Goal: Information Seeking & Learning: Find specific page/section

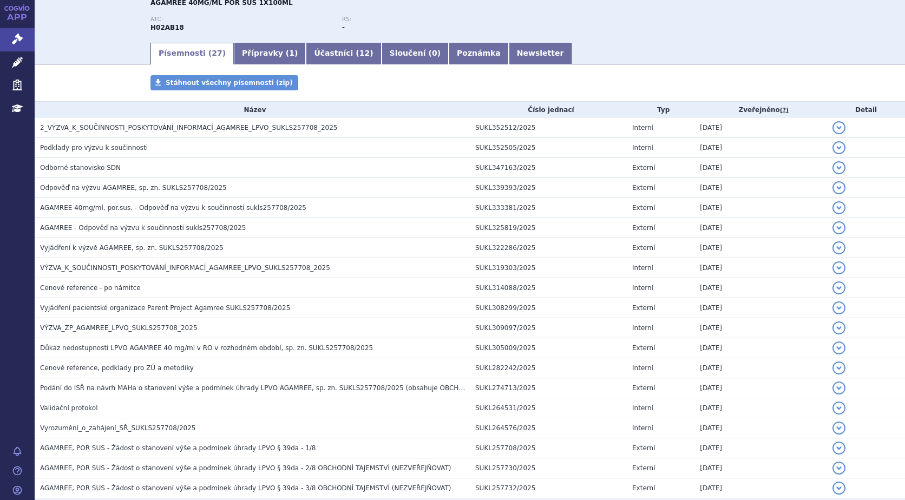
scroll to position [84, 0]
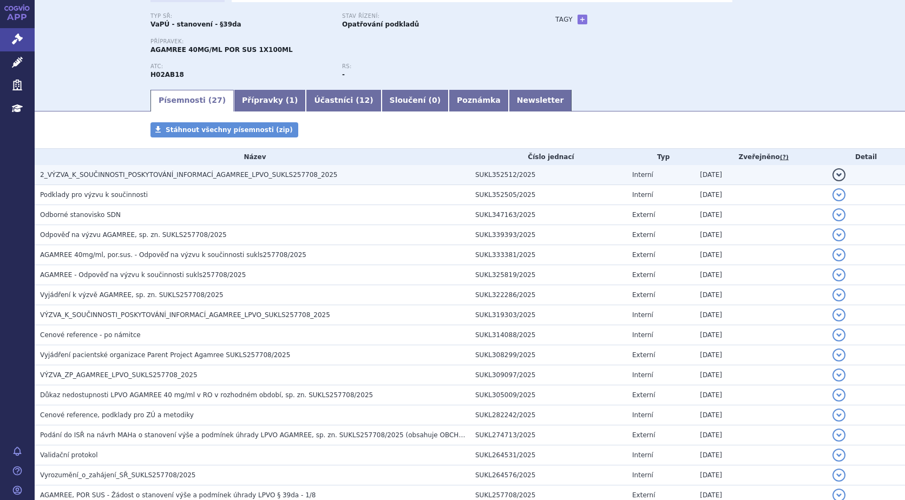
click at [153, 175] on span "2_VÝZVA_K_SOUČINNOSTI_POSKYTOVÁNÍ_INFORMACÍ_AGAMREE_LPVO_SUKLS257708_2025" at bounding box center [188, 175] width 297 height 8
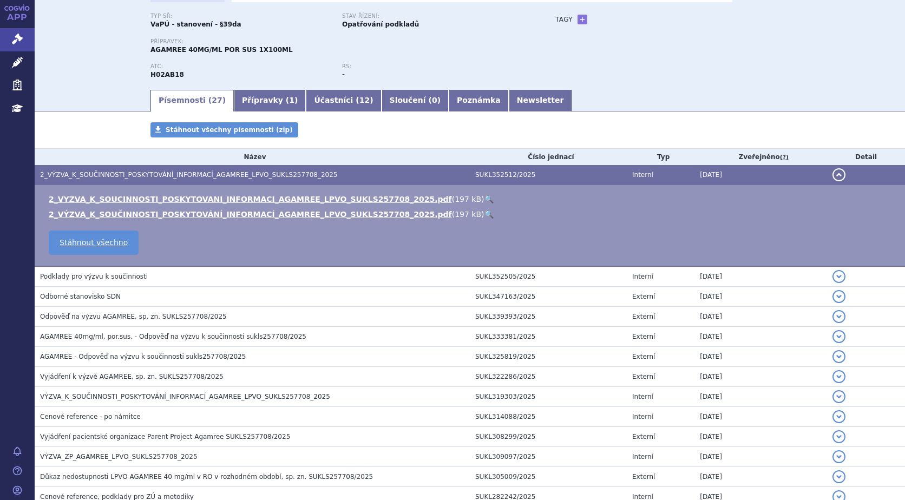
click at [484, 199] on link "🔍" at bounding box center [488, 199] width 9 height 9
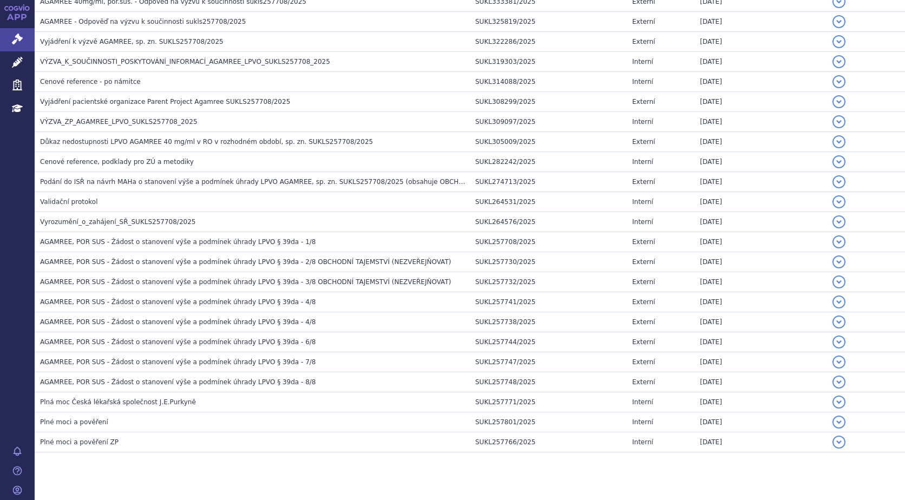
scroll to position [437, 0]
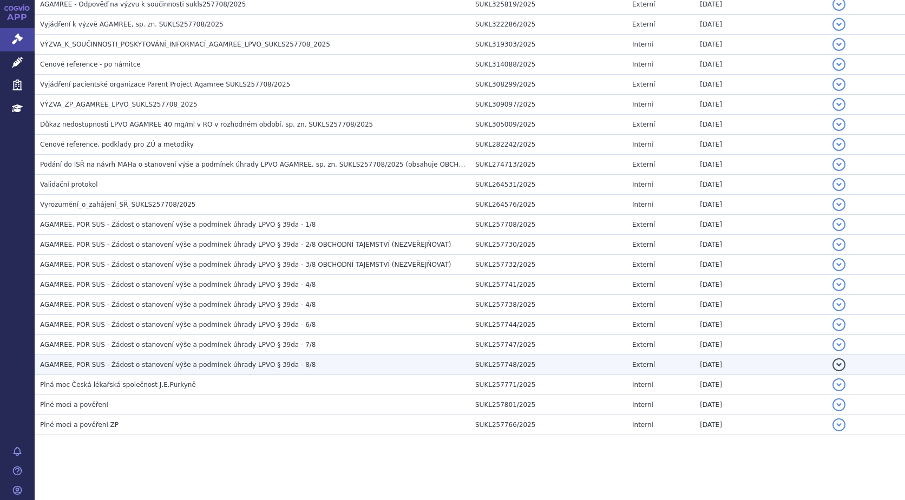
click at [129, 365] on span "AGAMREE, POR SUS - Žádost o stanovení výše a podmínek úhrady LPVO § 39da - 8/8" at bounding box center [177, 365] width 275 height 8
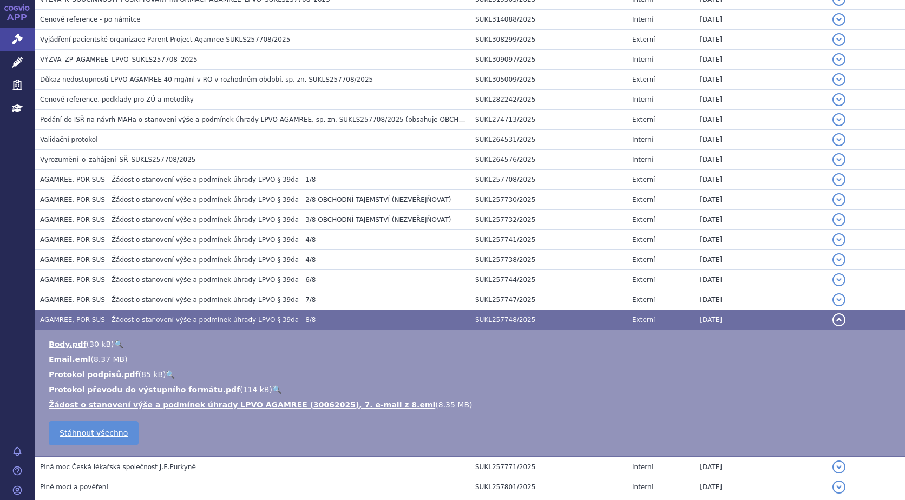
scroll to position [482, 0]
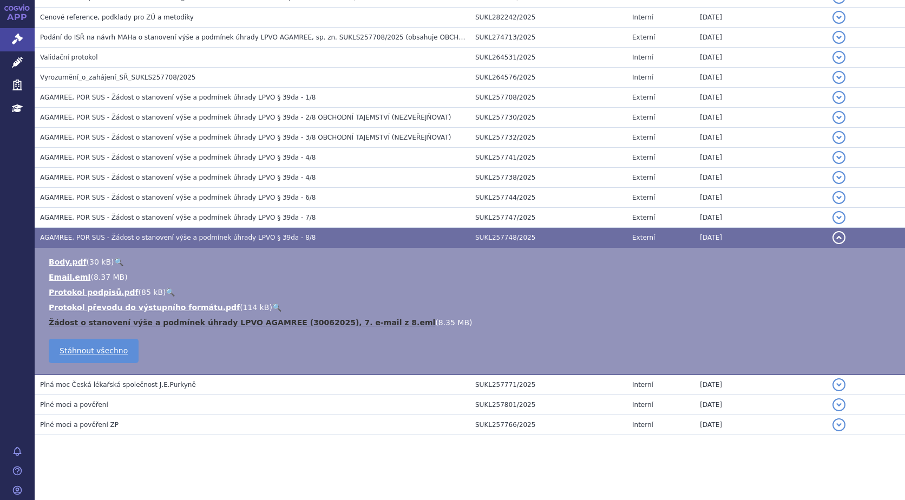
click at [106, 322] on link "Žádost o stanovení výše a podmínek úhrady LPVO AGAMREE (30062025), 7. e-mail z …" at bounding box center [242, 322] width 386 height 9
click at [136, 323] on link "Žádost o stanovení výše a podmínek úhrady LPVO AGAMREE (30062025), 7. e-mail z …" at bounding box center [242, 322] width 386 height 9
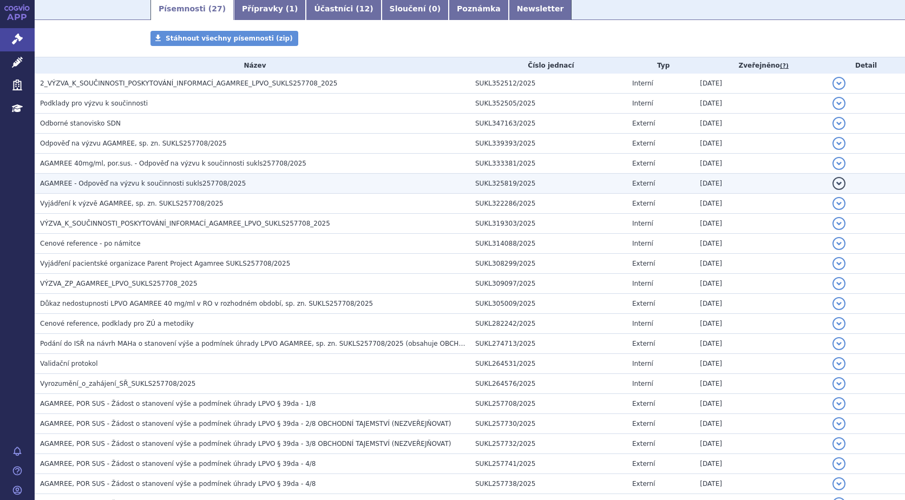
scroll to position [103, 0]
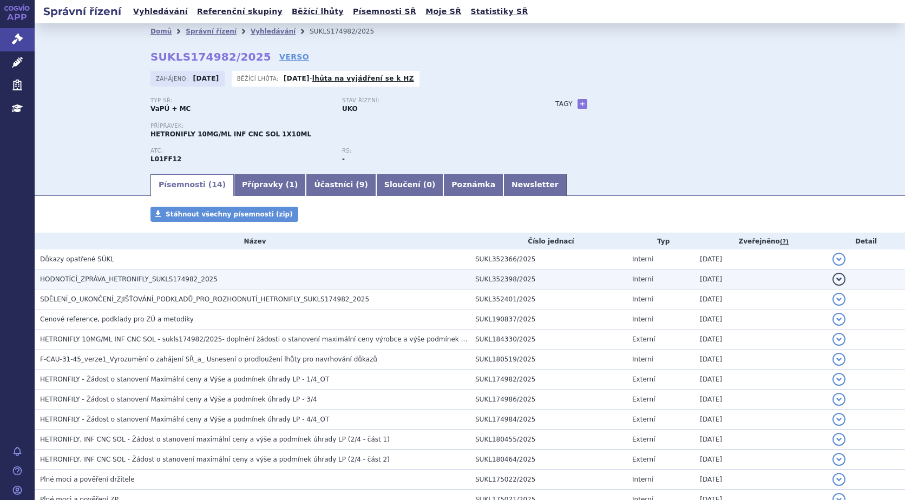
click at [95, 276] on span "HODNOTÍCÍ_ZPRÁVA_HETRONIFLY_SUKLS174982_2025" at bounding box center [128, 279] width 177 height 8
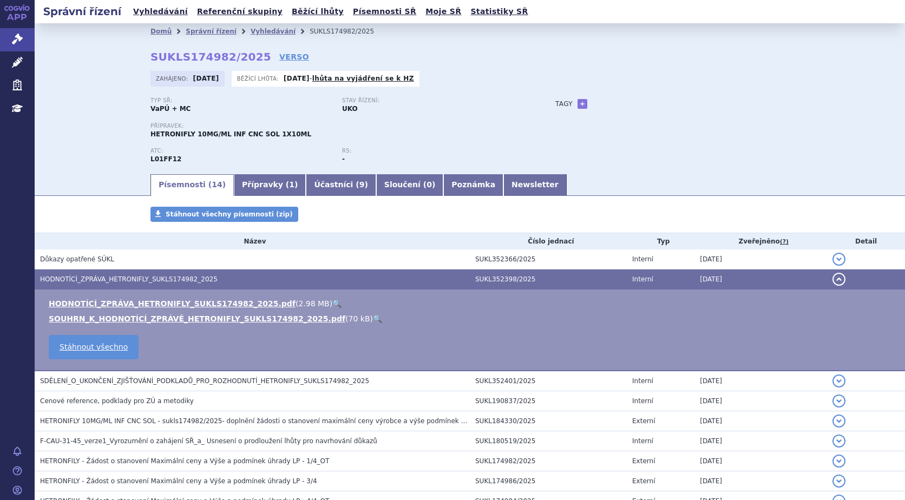
click at [332, 302] on link "🔍" at bounding box center [336, 303] width 9 height 9
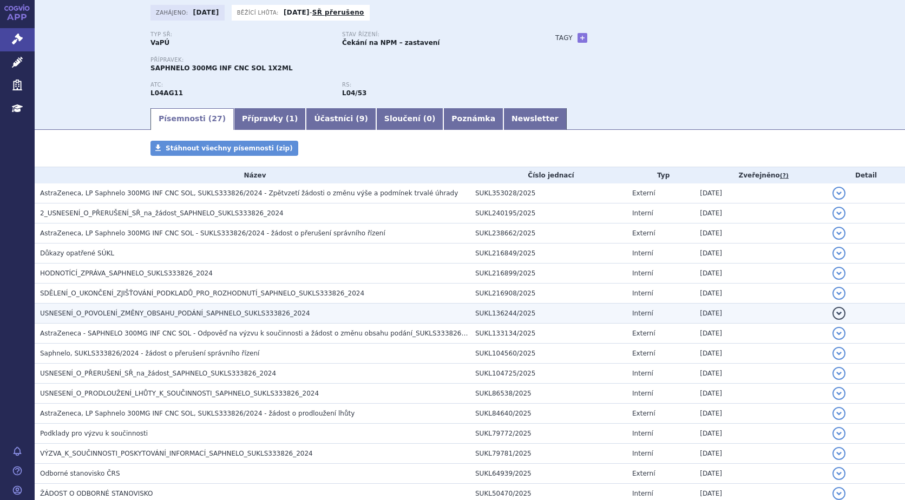
scroll to position [162, 0]
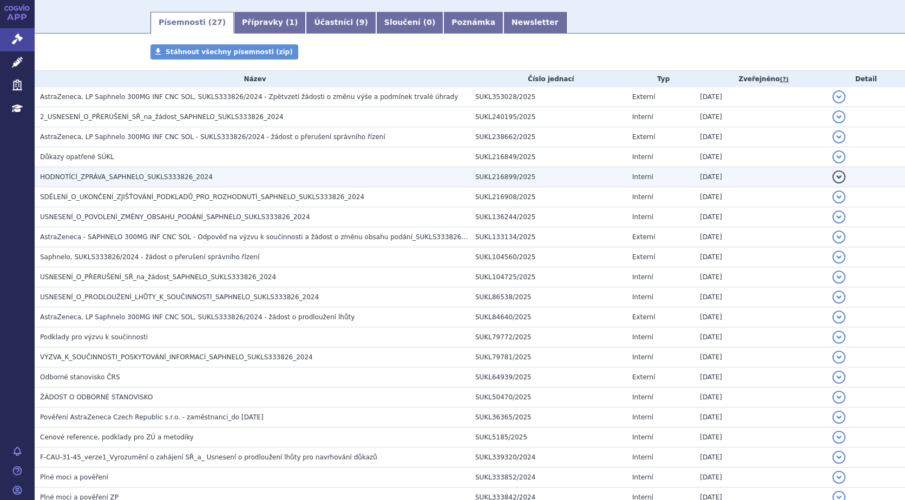
click at [134, 177] on span "HODNOTÍCÍ_ZPRÁVA_SAPHNELO_SUKLS333826_2024" at bounding box center [126, 177] width 173 height 8
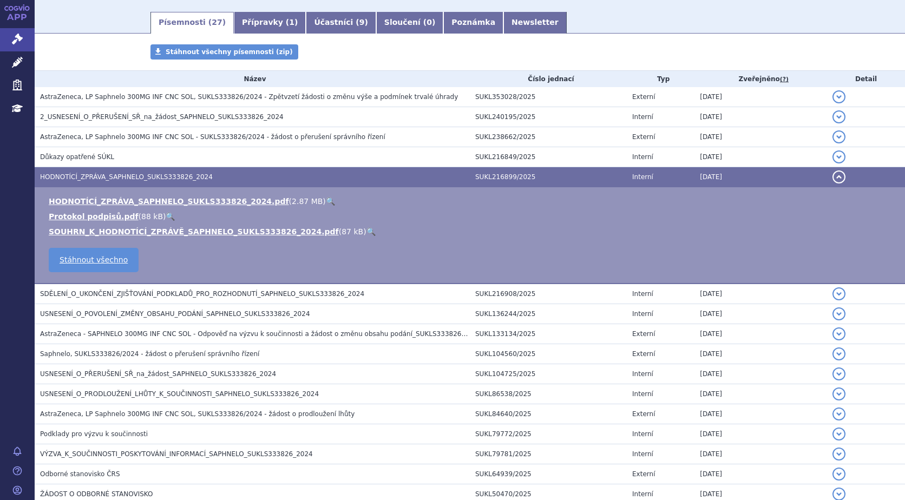
click at [326, 200] on link "🔍" at bounding box center [330, 201] width 9 height 9
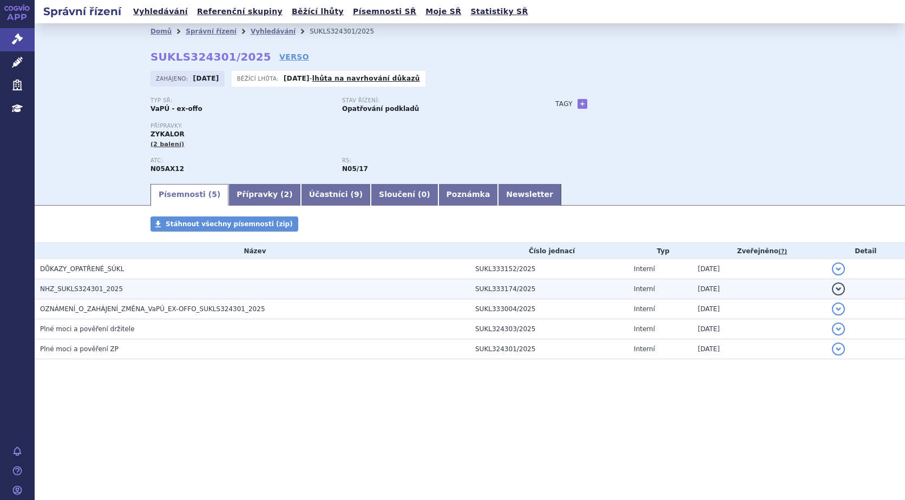
click at [91, 288] on span "NHZ_SUKLS324301_2025" at bounding box center [81, 289] width 83 height 8
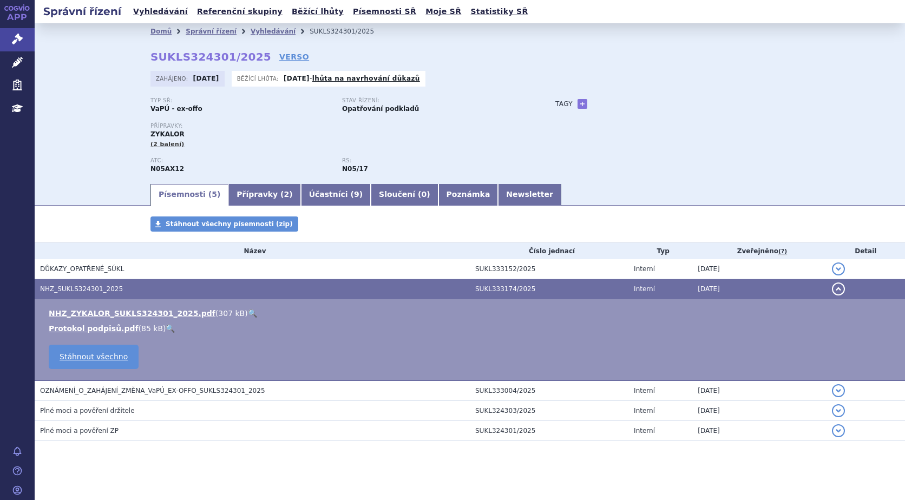
click at [248, 311] on link "🔍" at bounding box center [252, 313] width 9 height 9
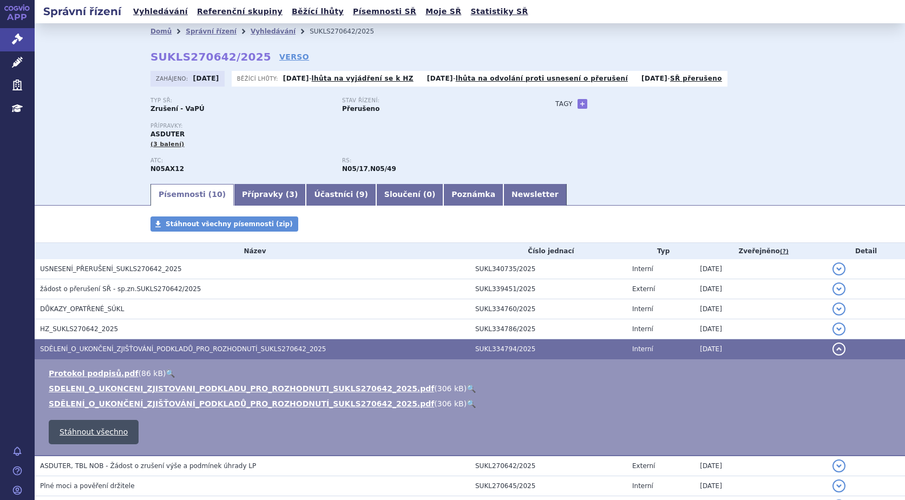
scroll to position [121, 0]
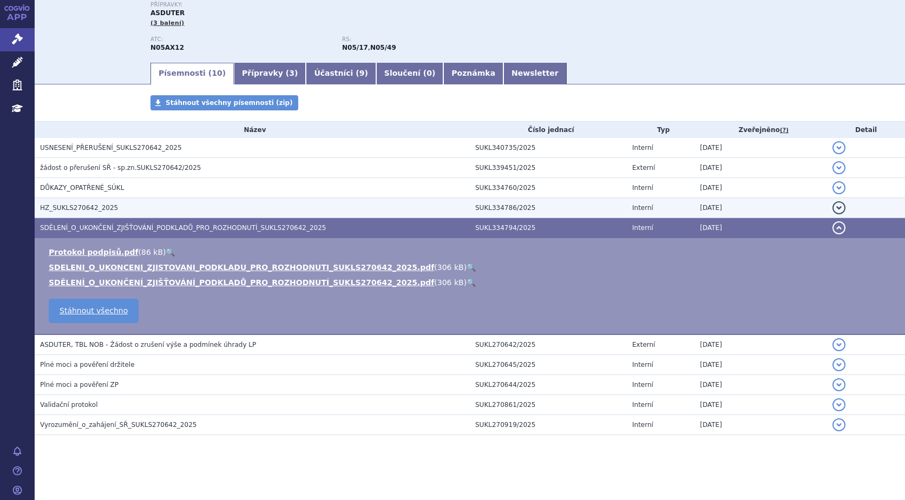
click at [81, 207] on span "HZ_SUKLS270642_2025" at bounding box center [79, 208] width 78 height 8
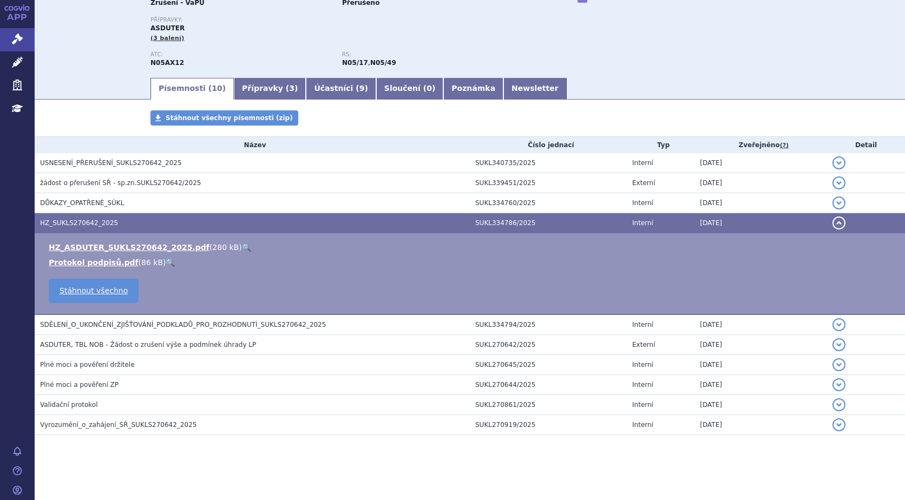
scroll to position [106, 0]
click at [242, 243] on link "🔍" at bounding box center [246, 247] width 9 height 9
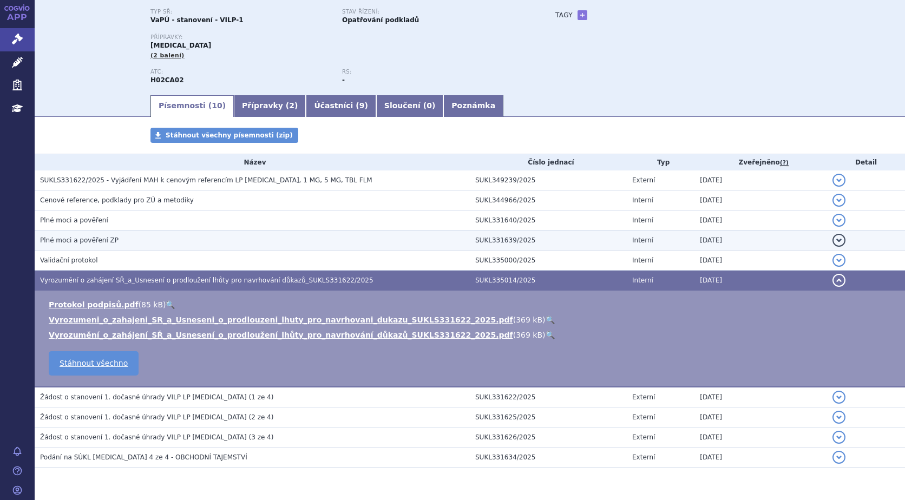
scroll to position [121, 0]
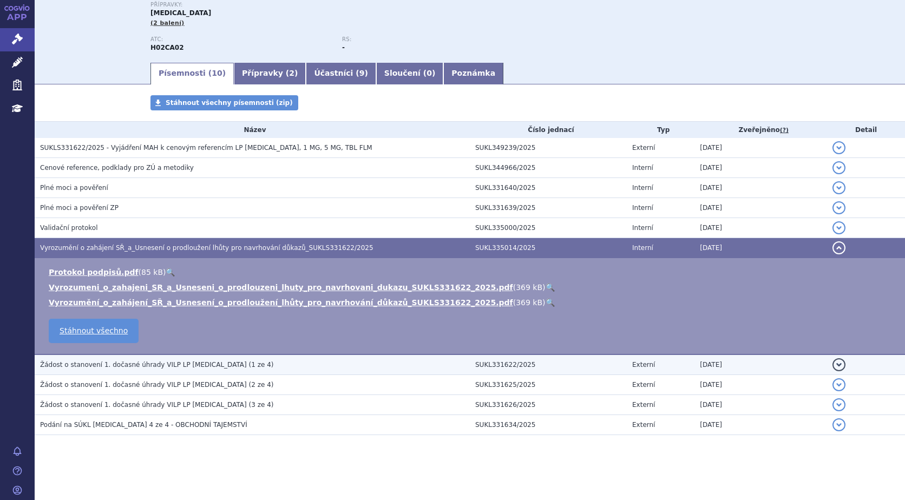
click at [146, 367] on span "Žádost o stanovení 1. dočasné úhrady VILP LP Isturisa (1 ze 4)" at bounding box center [156, 365] width 233 height 8
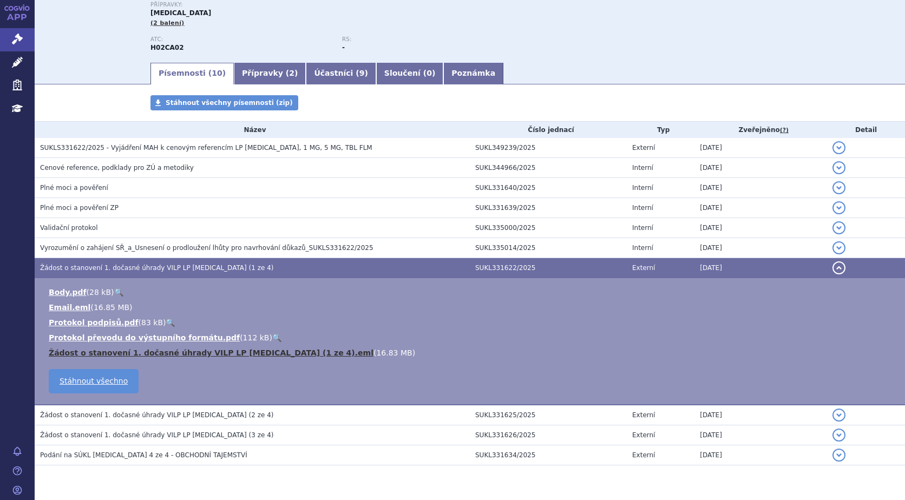
click at [207, 352] on link "Žádost o stanovení 1. dočasné úhrady VILP LP Isturisa (1 ze 4).eml" at bounding box center [211, 352] width 325 height 9
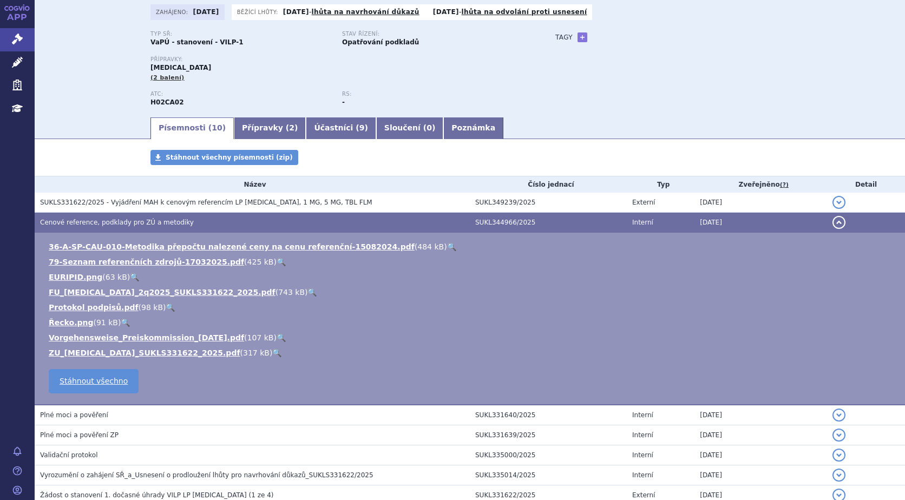
scroll to position [0, 0]
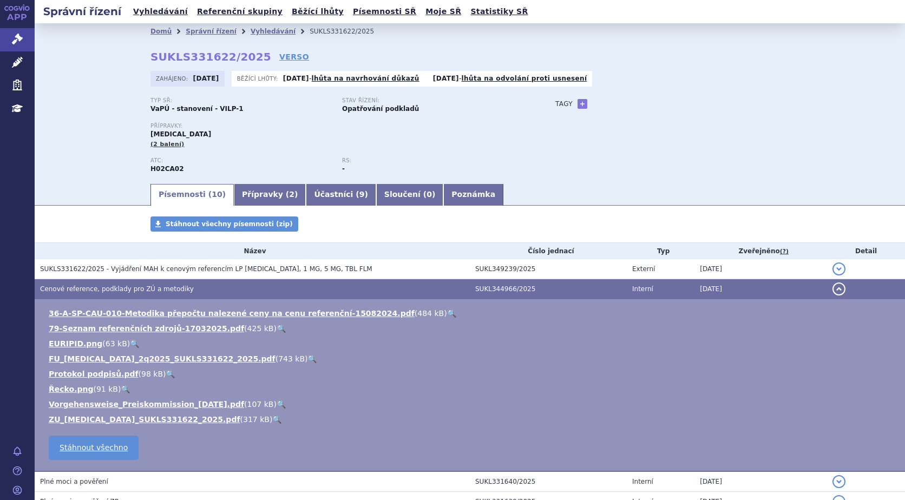
click at [872, 81] on div "Domů Správní řízení Vyhledávání SUKLS331622/2025 SUKLS331622/2025 VERSO Zahájen…" at bounding box center [470, 102] width 870 height 159
click at [577, 106] on link "+" at bounding box center [582, 104] width 10 height 10
click at [608, 102] on span at bounding box center [631, 104] width 78 height 14
type input "Cushing syndrom"
click at [685, 102] on button "Přidat" at bounding box center [686, 103] width 28 height 13
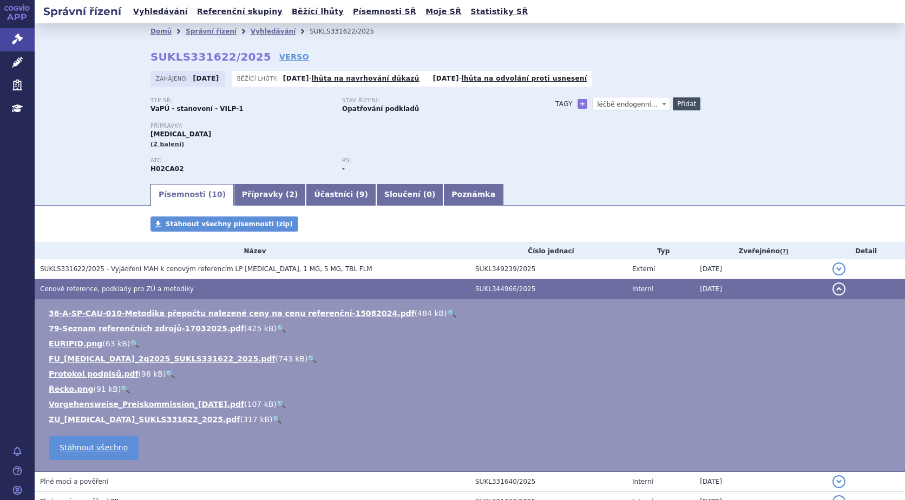
select select
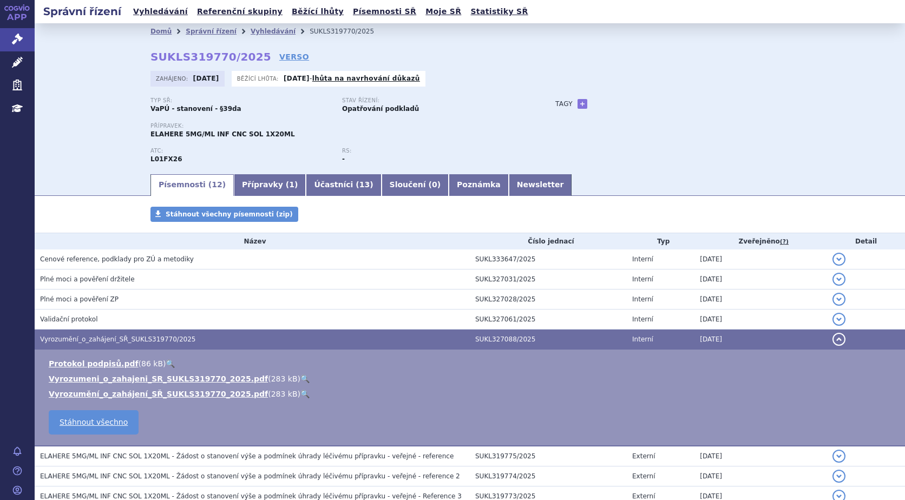
scroll to position [151, 0]
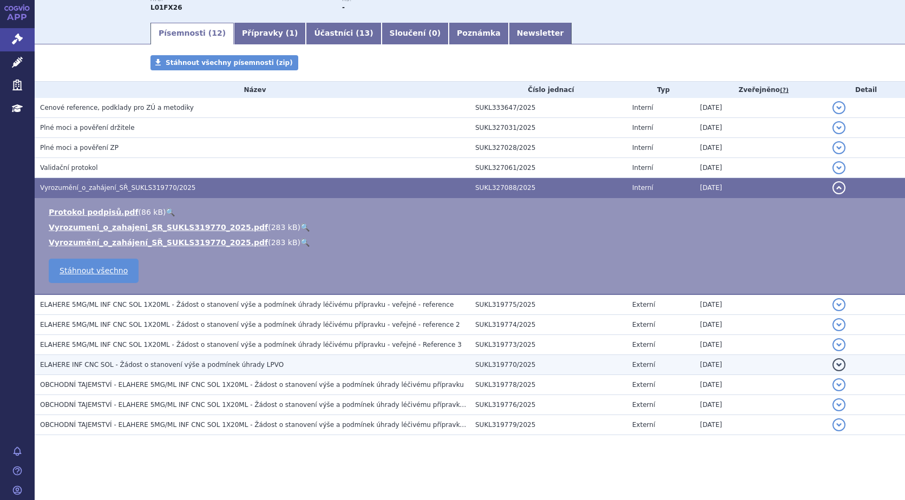
click at [153, 361] on span "ELAHERE INF CNC SOL - Žádost o stanovení výše a podmínek úhrady LPVO" at bounding box center [161, 365] width 243 height 8
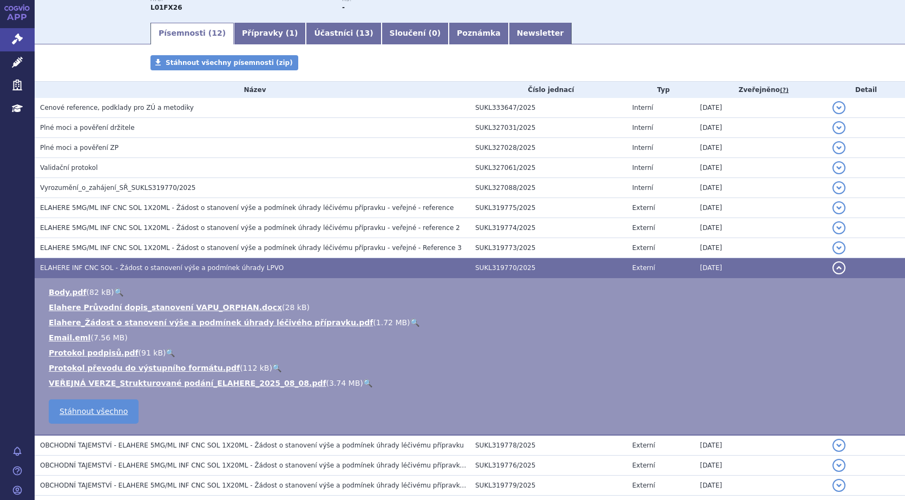
click at [410, 319] on link "🔍" at bounding box center [414, 322] width 9 height 9
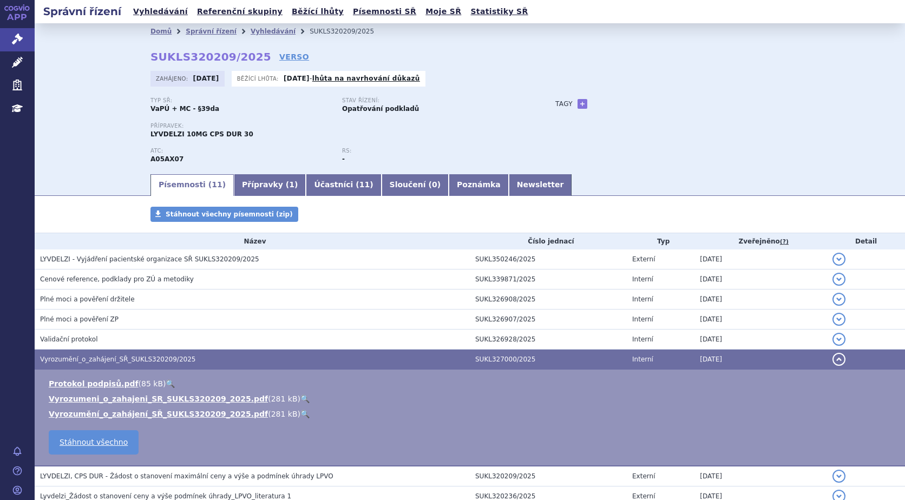
scroll to position [131, 0]
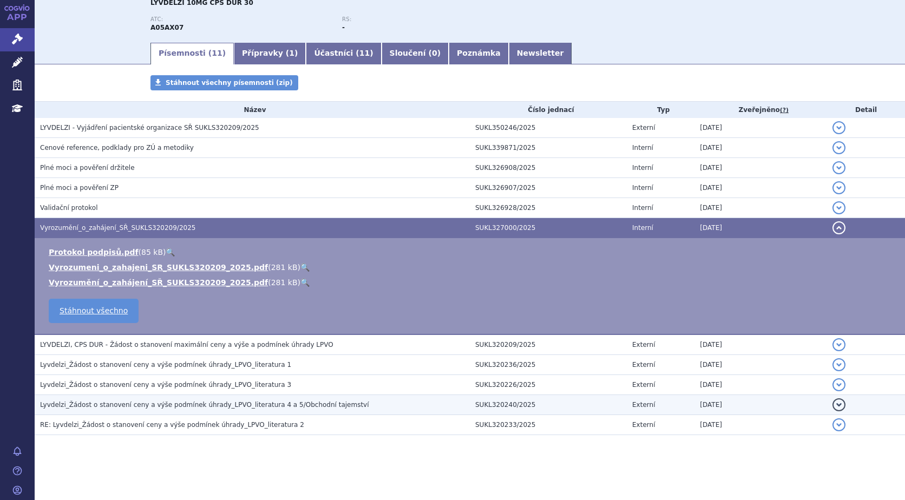
click at [247, 410] on h3 "Lyvdelzi_Žádost o stanovení ceny a výše podmínek úhrady_LPVO_literatura 4 a 5/O…" at bounding box center [255, 404] width 430 height 11
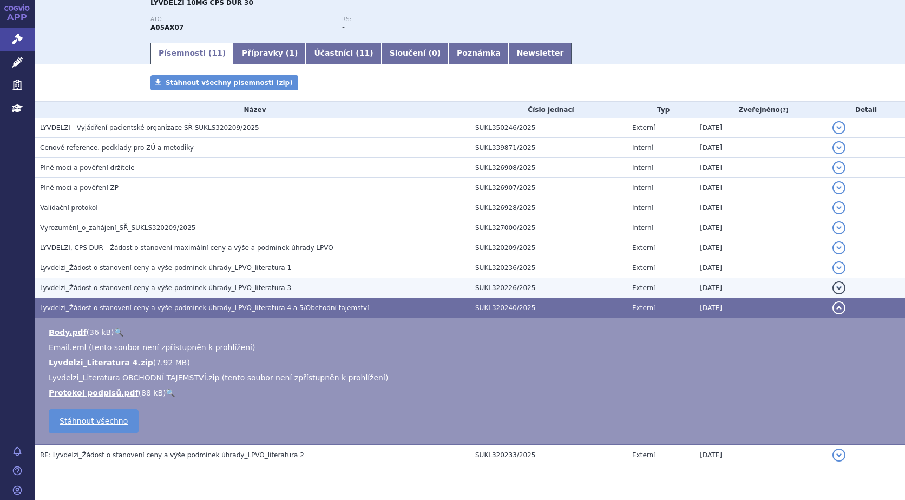
click at [111, 283] on h3 "Lyvdelzi_Žádost o stanovení ceny a výše podmínek úhrady_LPVO_literatura 3" at bounding box center [255, 287] width 430 height 11
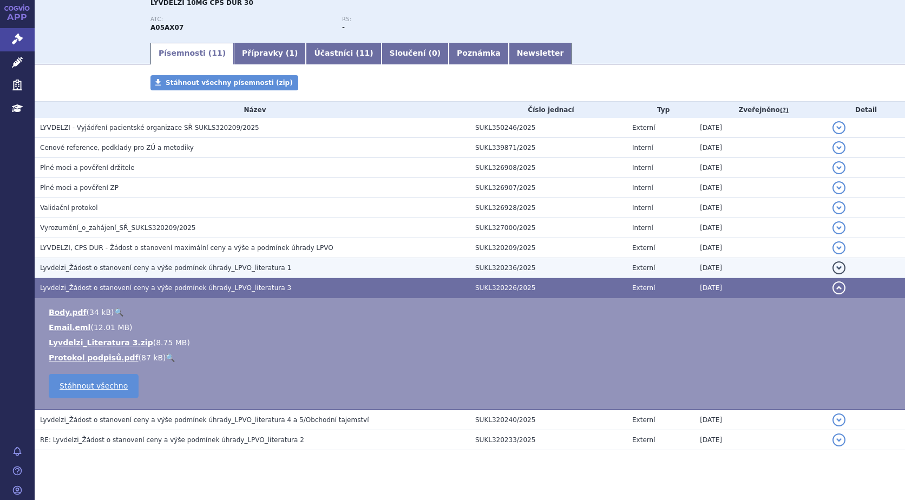
click at [96, 261] on td "Lyvdelzi_Žádost o stanovení ceny a výše podmínek úhrady_LPVO_literatura 1" at bounding box center [252, 268] width 435 height 20
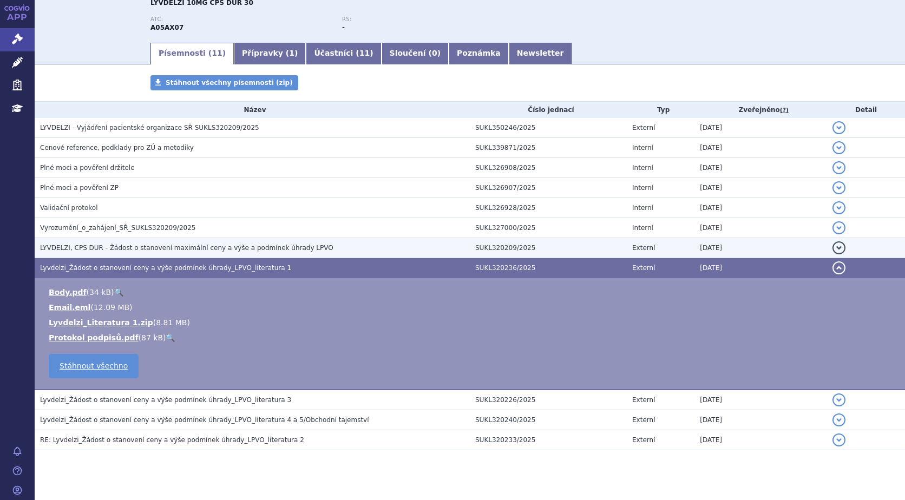
click at [182, 252] on span "LYVDELZI, CPS DUR - Žádost o stanovení maximální ceny a výše a podmínek úhrady …" at bounding box center [186, 248] width 293 height 8
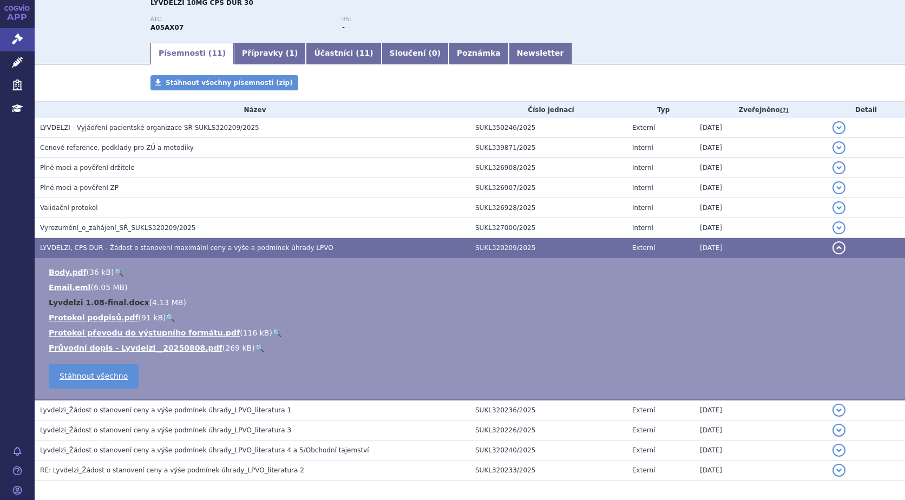
click at [97, 301] on link "Lyvdelzi 1.08-final.docx" at bounding box center [99, 302] width 101 height 9
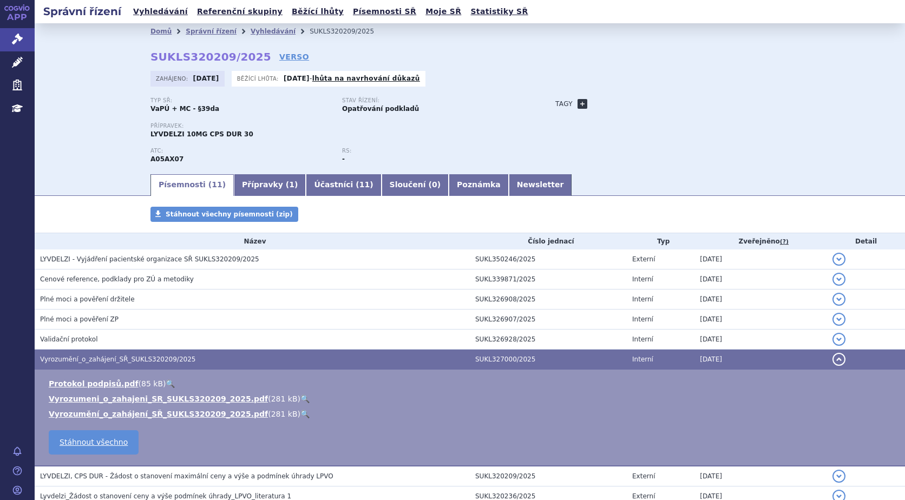
click at [573, 98] on div "Tagy + Přidat" at bounding box center [660, 103] width 255 height 13
click at [577, 102] on link "+" at bounding box center [582, 104] width 10 height 10
click at [610, 100] on span at bounding box center [631, 104] width 78 height 14
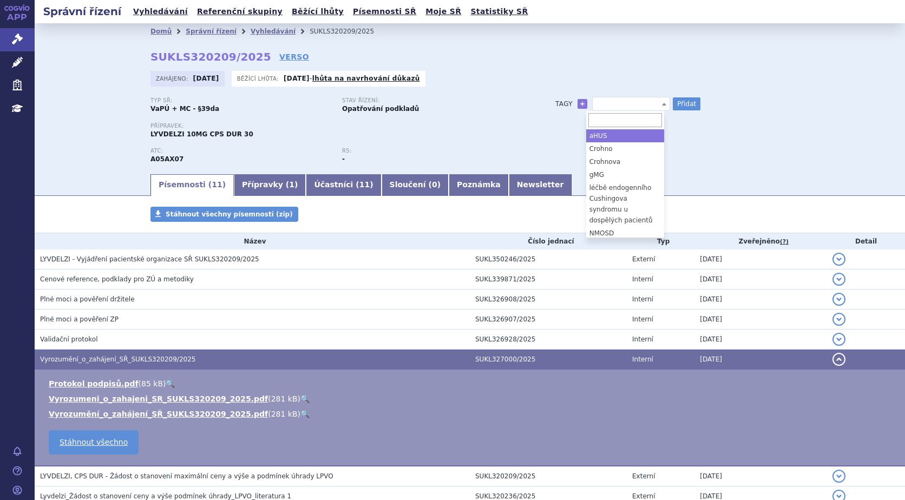
type input "Primární biliární cholangitida"
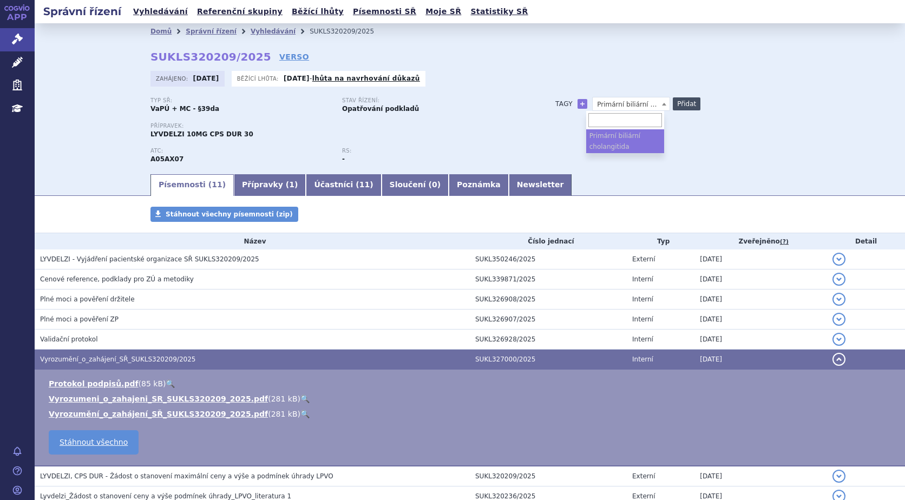
click at [677, 102] on button "Přidat" at bounding box center [686, 103] width 28 height 13
select select
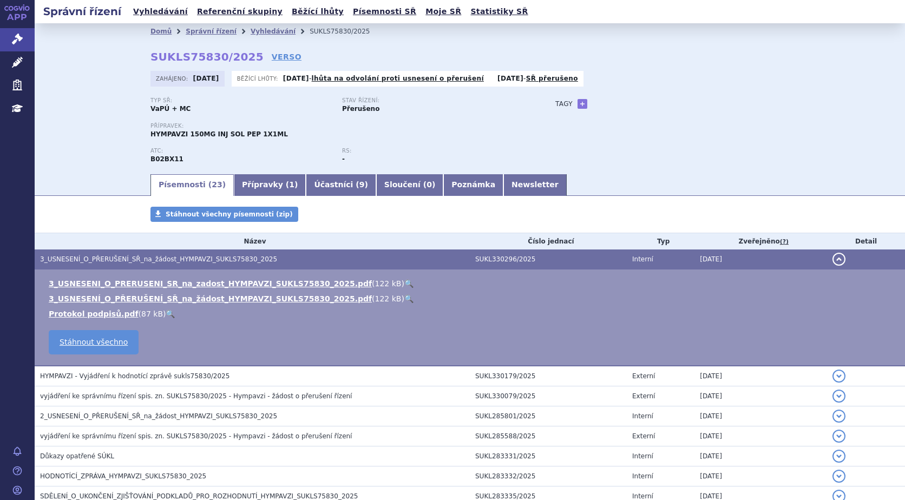
scroll to position [249, 0]
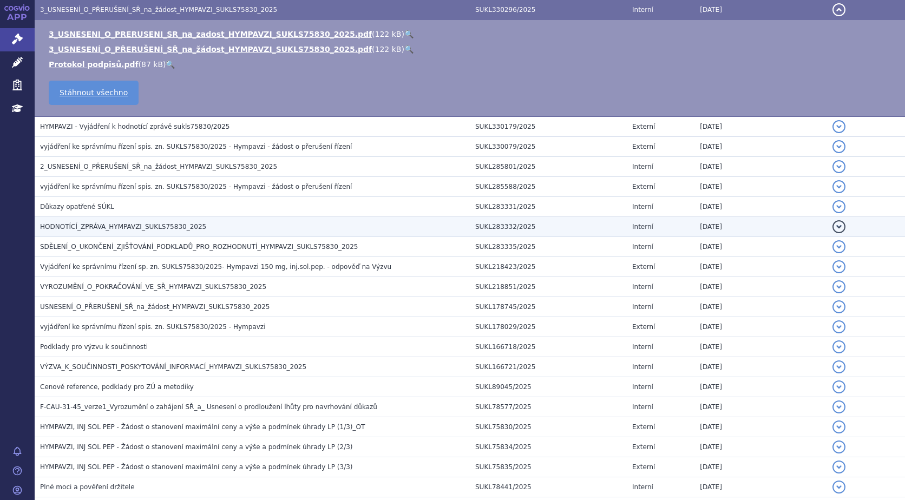
click at [122, 225] on span "HODNOTÍCÍ_ZPRÁVA_HYMPAVZI_SUKLS75830_2025" at bounding box center [123, 227] width 166 height 8
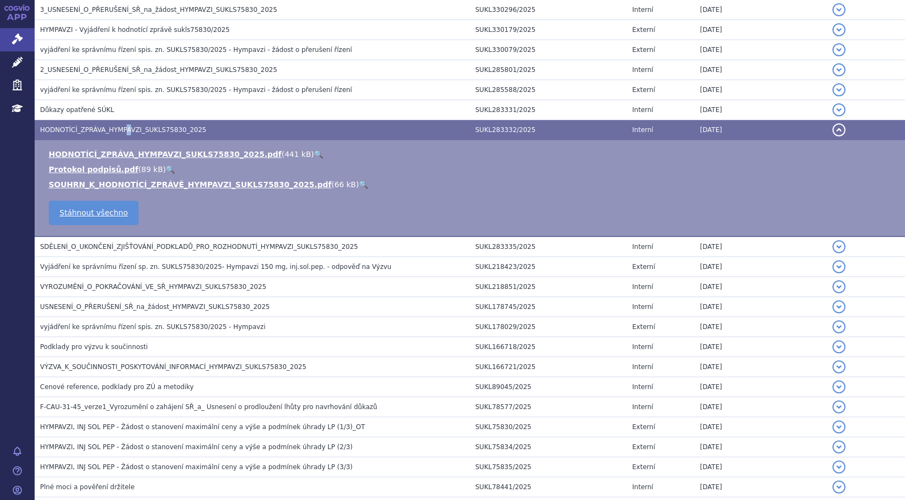
drag, startPoint x: 122, startPoint y: 225, endPoint x: 284, endPoint y: 157, distance: 175.8
click at [314, 157] on link "🔍" at bounding box center [318, 154] width 9 height 9
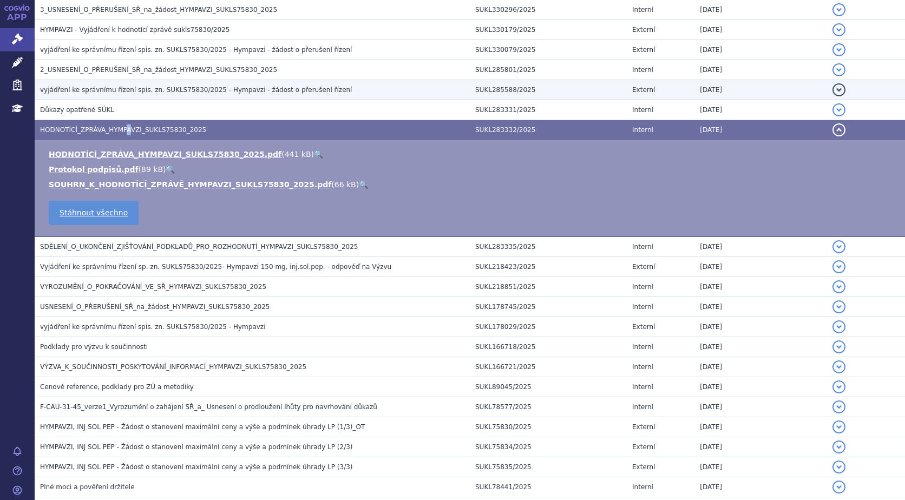
scroll to position [0, 0]
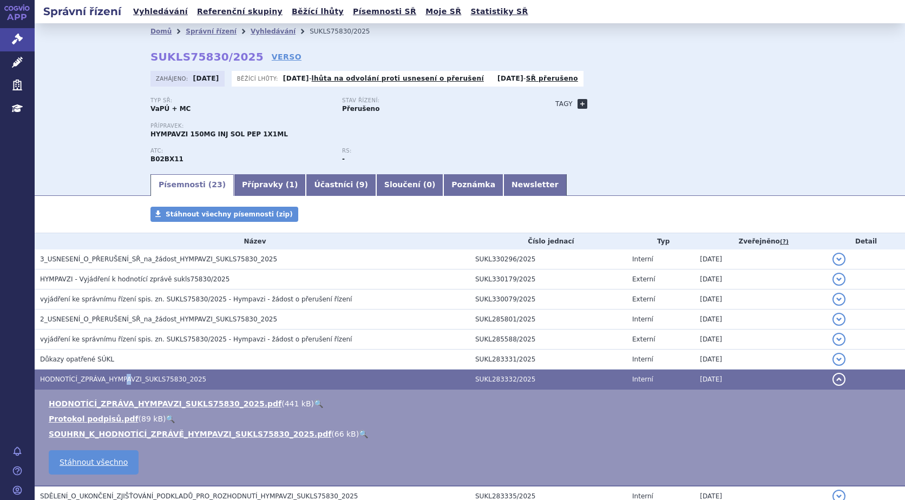
click at [581, 104] on link "+" at bounding box center [582, 104] width 10 height 10
click at [603, 101] on span at bounding box center [631, 104] width 78 height 14
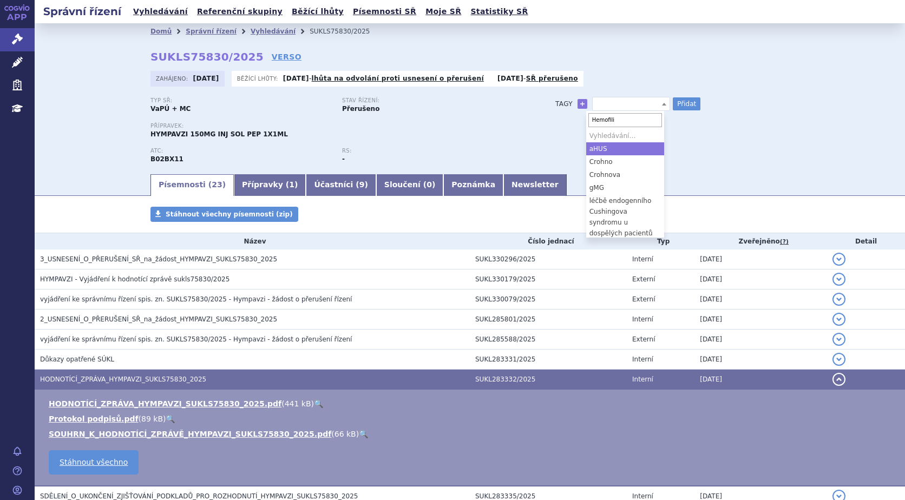
type input "Hemofilie"
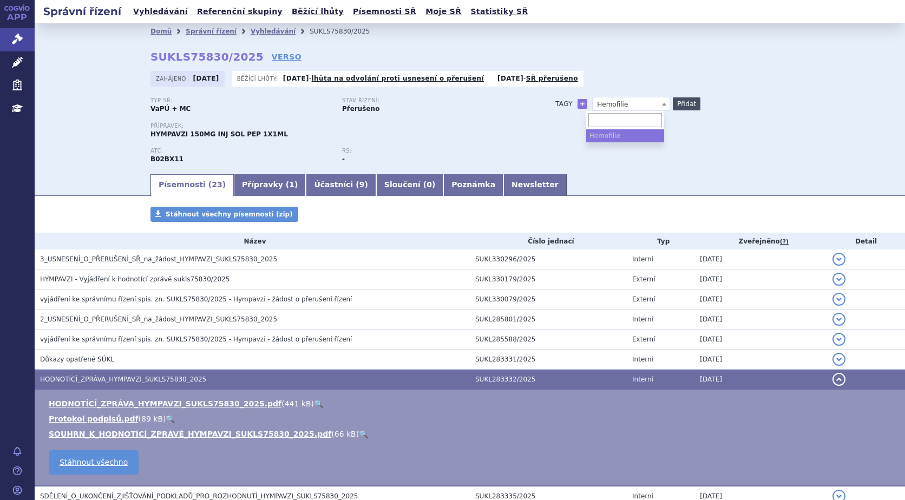
click at [677, 101] on button "Přidat" at bounding box center [686, 103] width 28 height 13
select select
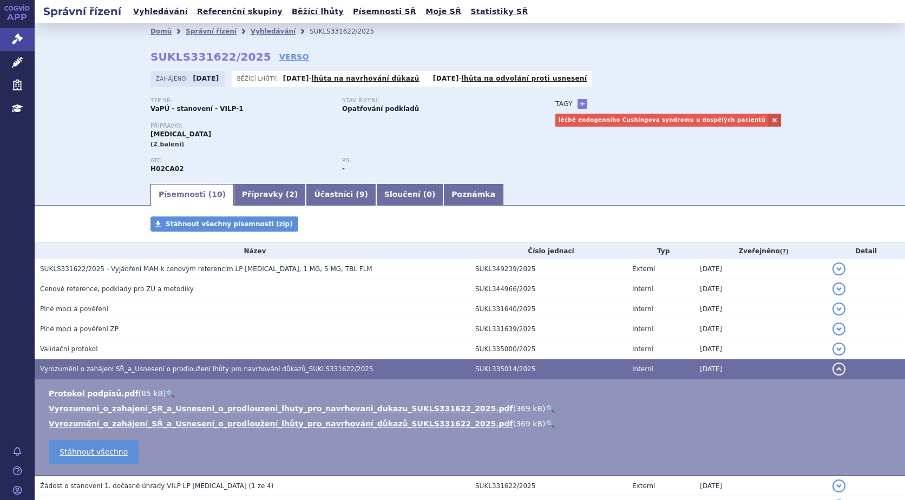
scroll to position [121, 0]
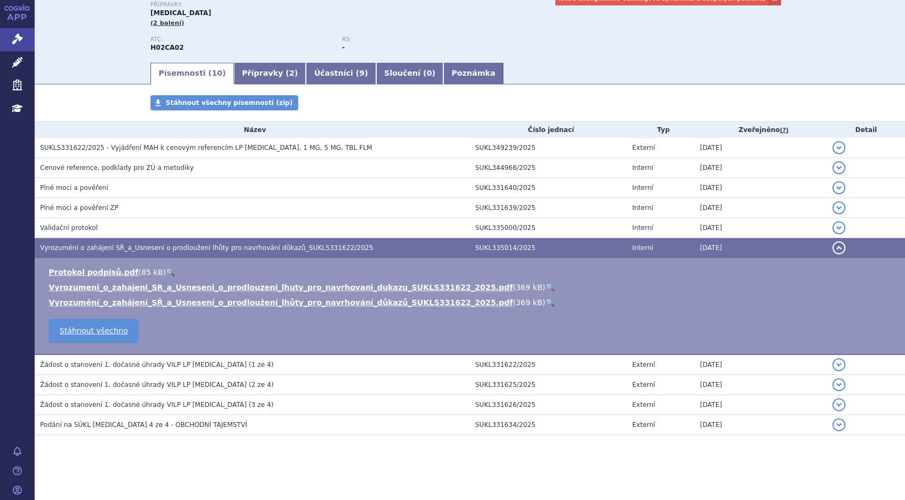
click at [193, 408] on span "Žádost o stanovení 1. dočasné úhrady VILP LP Isturisa (3 ze 4)" at bounding box center [156, 405] width 233 height 8
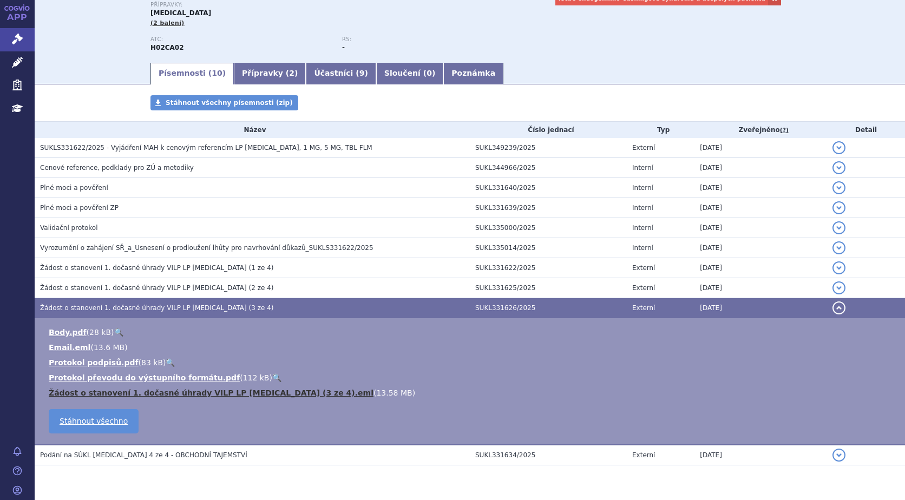
click at [243, 391] on link "Žádost o stanovení 1. dočasné úhrady VILP LP Isturisa (3 ze 4).eml" at bounding box center [211, 392] width 325 height 9
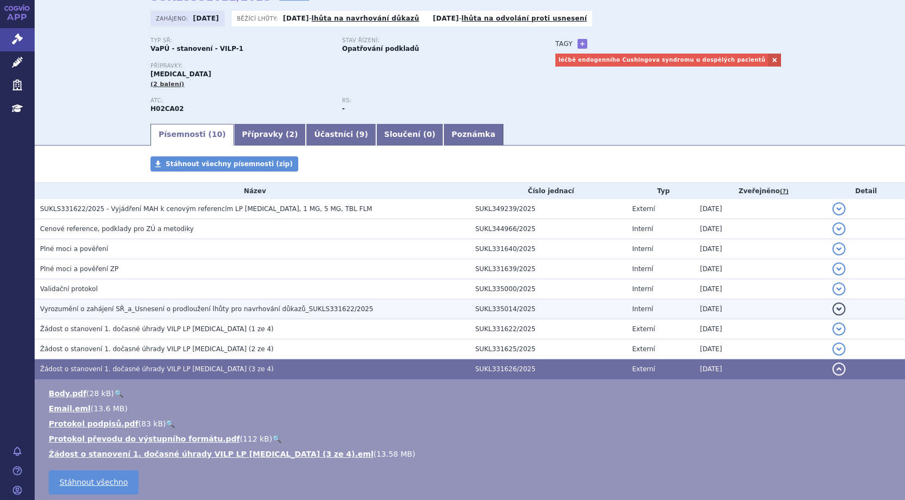
scroll to position [0, 0]
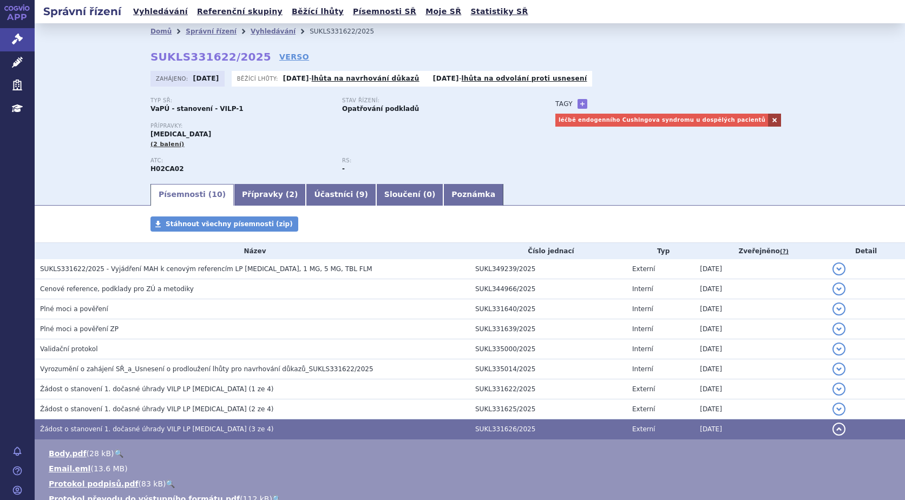
click at [768, 121] on link at bounding box center [774, 120] width 13 height 13
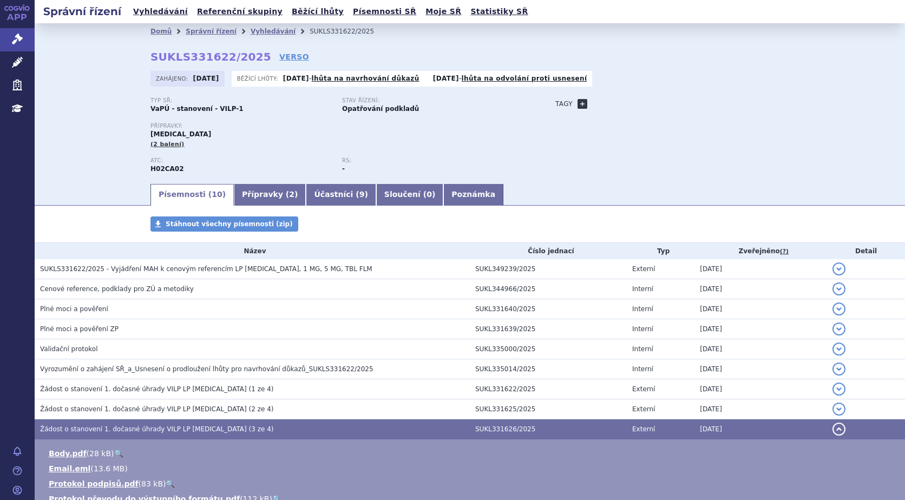
click at [577, 102] on link "+" at bounding box center [582, 104] width 10 height 10
click at [615, 108] on span at bounding box center [631, 104] width 78 height 14
type input "Cushing syndrom"
click at [692, 103] on button "Přidat" at bounding box center [686, 103] width 28 height 13
select select
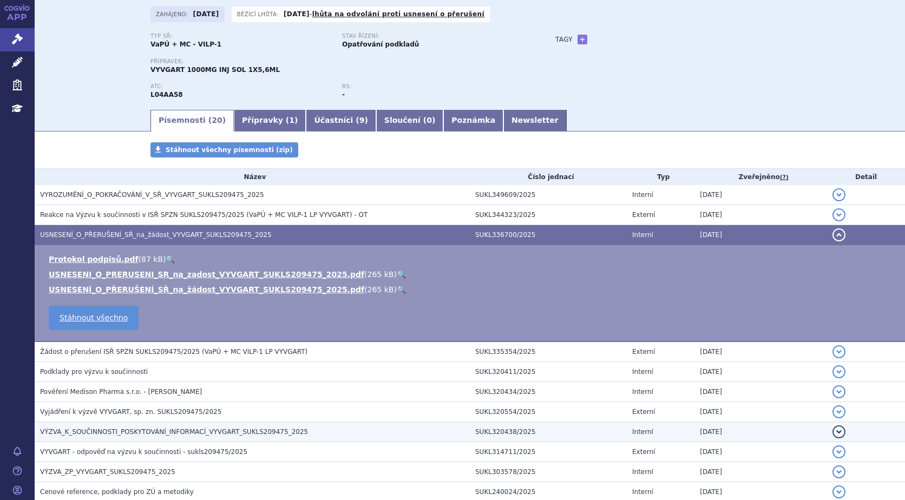
scroll to position [19, 0]
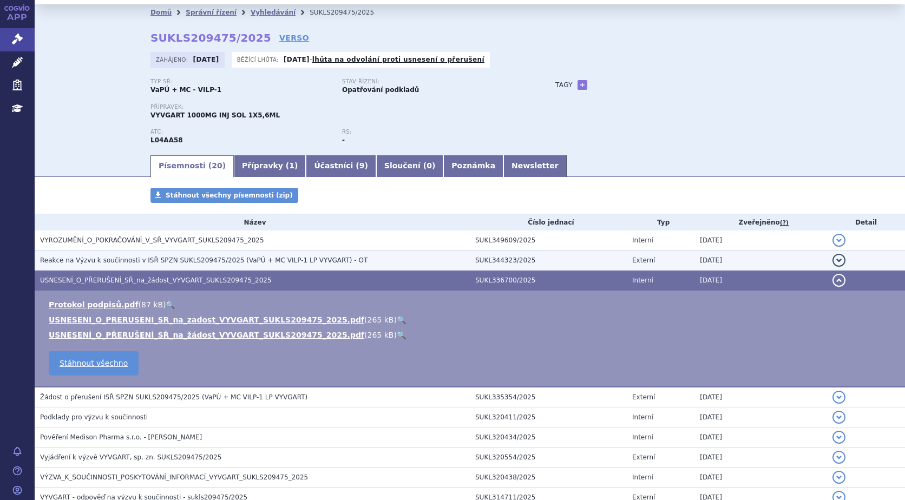
click at [116, 260] on span "Reakce na Výzvu k součinnosti v ISŘ SPZN SUKLS209475/2025 (VaPÚ + MC VILP-1 LP …" at bounding box center [203, 260] width 327 height 8
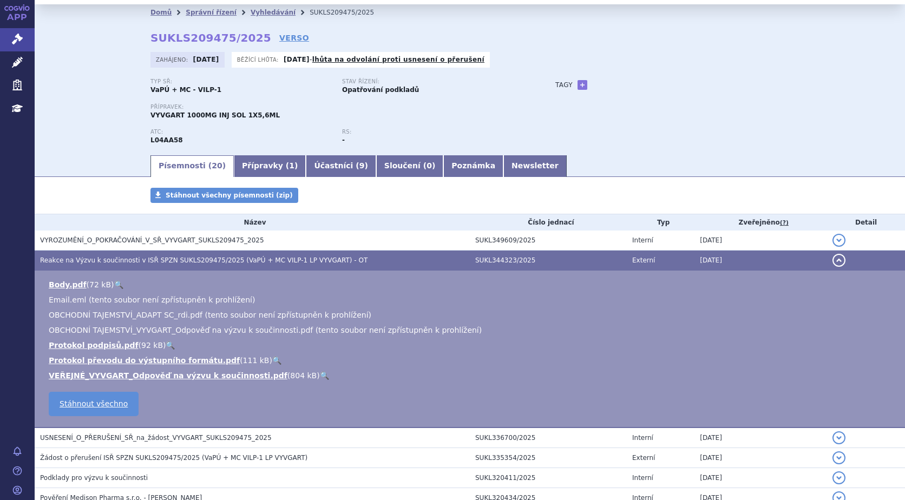
click at [320, 376] on link "🔍" at bounding box center [324, 375] width 9 height 9
